Goal: Task Accomplishment & Management: Use online tool/utility

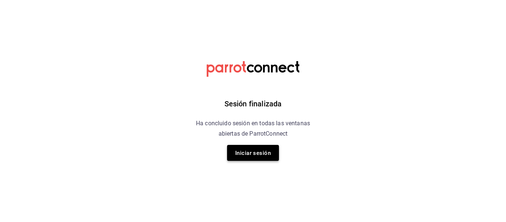
click at [244, 157] on font "Iniciar sesión" at bounding box center [253, 153] width 36 height 10
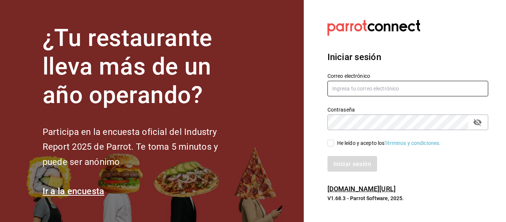
click at [356, 89] on input "text" at bounding box center [407, 89] width 161 height 16
type input "multiuser@sushiexpress.com"
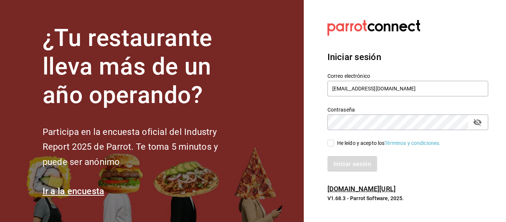
click at [333, 143] on input "He leído y acepto los Términos y condiciones." at bounding box center [330, 143] width 7 height 7
checkbox input "true"
click at [342, 163] on font "Iniciar sesión" at bounding box center [352, 163] width 38 height 7
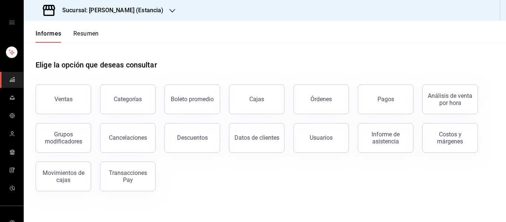
click at [146, 5] on div "Sucursal: [PERSON_NAME] (Estancia)" at bounding box center [104, 10] width 148 height 21
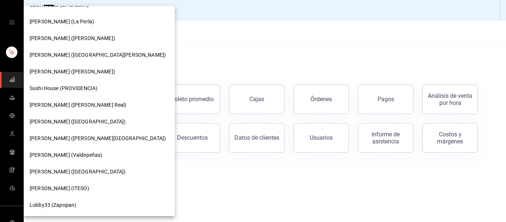
scroll to position [96, 0]
click at [58, 187] on font "[PERSON_NAME] (ITESO)" at bounding box center [60, 188] width 60 height 6
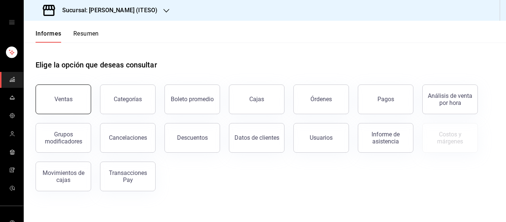
click at [80, 108] on button "Ventas" at bounding box center [64, 99] width 56 height 30
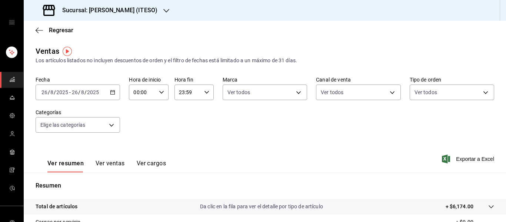
click at [99, 13] on font "Sucursal: [PERSON_NAME] (ITESO)" at bounding box center [109, 10] width 95 height 7
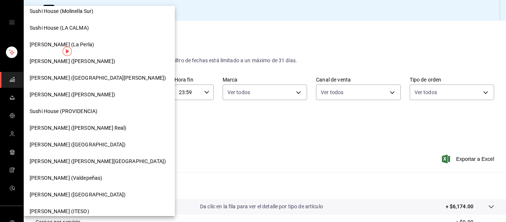
scroll to position [75, 0]
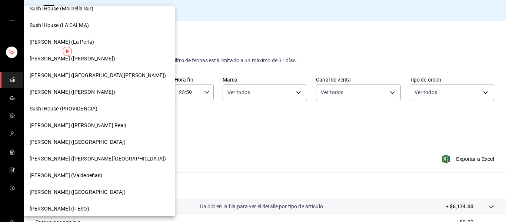
click at [67, 174] on font "[PERSON_NAME] (Valdepeñas)" at bounding box center [66, 175] width 73 height 6
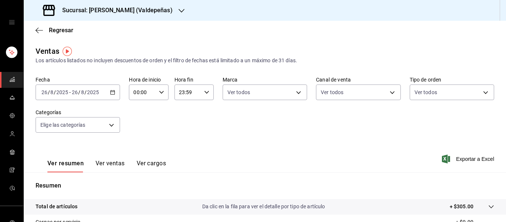
click at [110, 91] on icon "button" at bounding box center [112, 92] width 5 height 5
click at [137, 13] on font "Sucursal: [PERSON_NAME] (Valdepeñas)" at bounding box center [117, 10] width 110 height 7
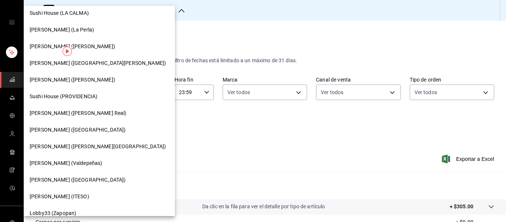
scroll to position [88, 0]
click at [60, 194] on font "[PERSON_NAME] (ITESO)" at bounding box center [60, 196] width 60 height 6
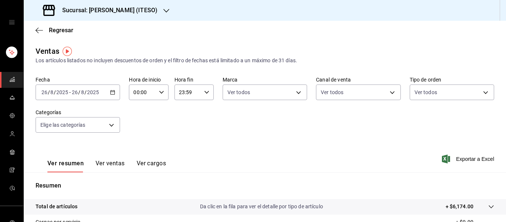
click at [110, 87] on div "[DATE] [DATE] - [DATE] [DATE]" at bounding box center [78, 92] width 84 height 16
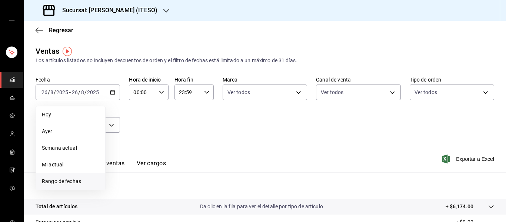
click at [61, 179] on font "Rango de fechas" at bounding box center [61, 181] width 39 height 6
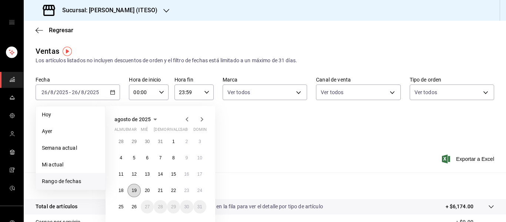
click at [136, 192] on font "19" at bounding box center [133, 190] width 5 height 5
click at [134, 207] on font "26" at bounding box center [133, 206] width 5 height 5
